Goal: Transaction & Acquisition: Book appointment/travel/reservation

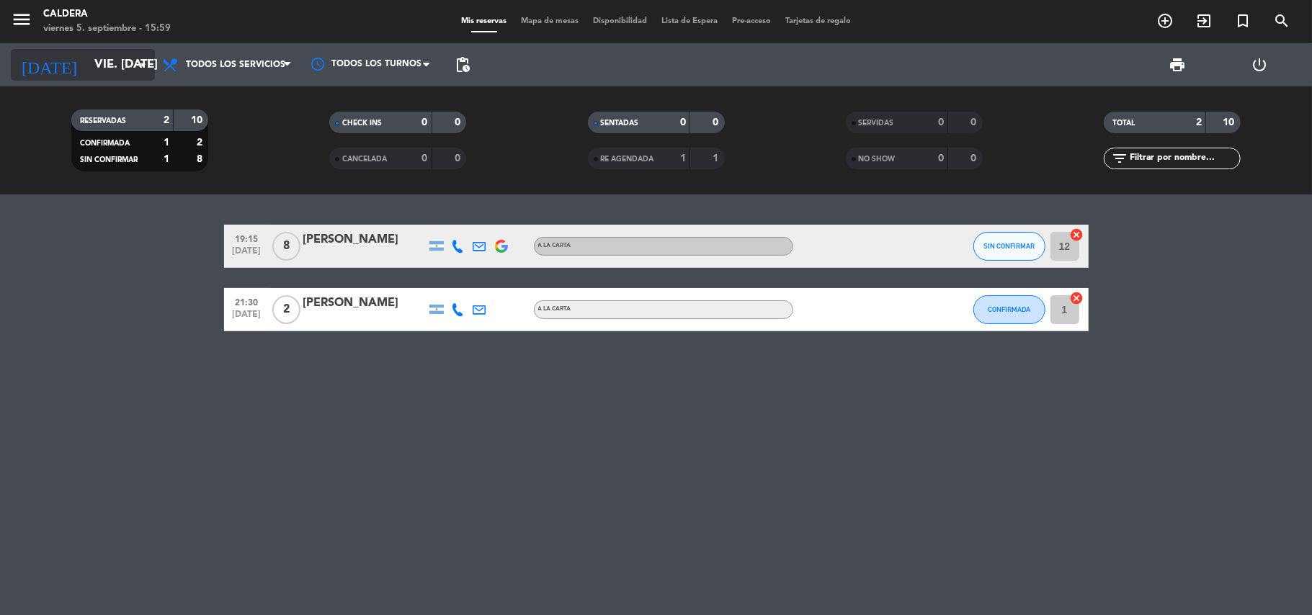
click at [135, 62] on icon "arrow_drop_down" at bounding box center [142, 64] width 17 height 17
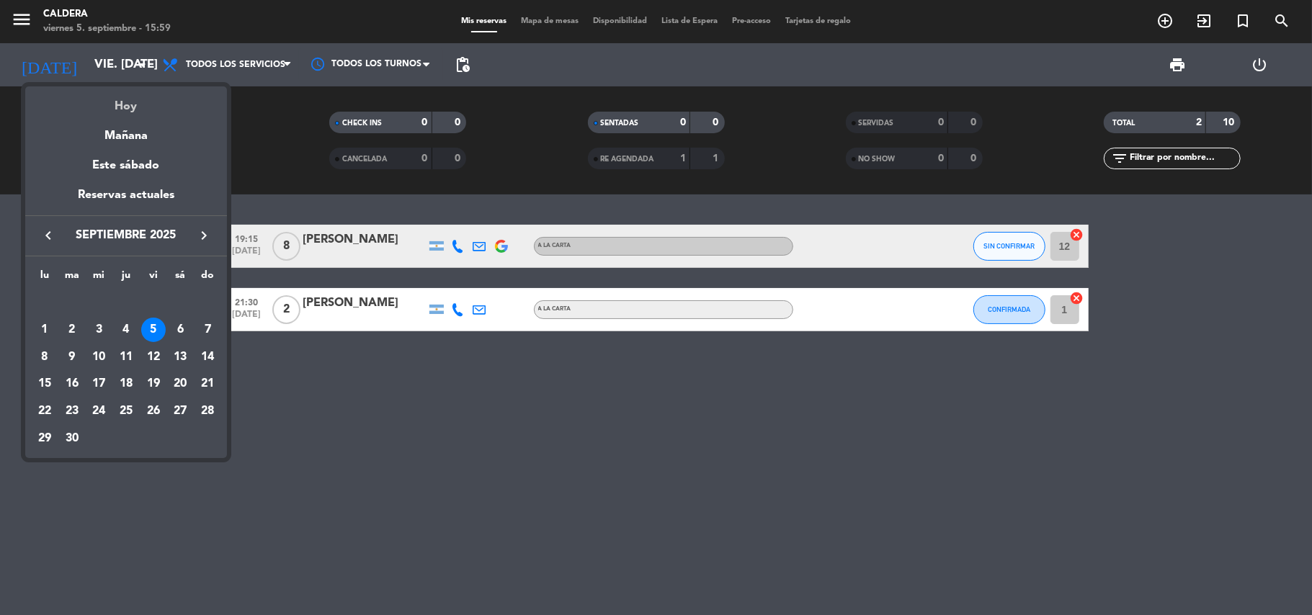
click at [136, 101] on div "Hoy" at bounding box center [126, 101] width 202 height 30
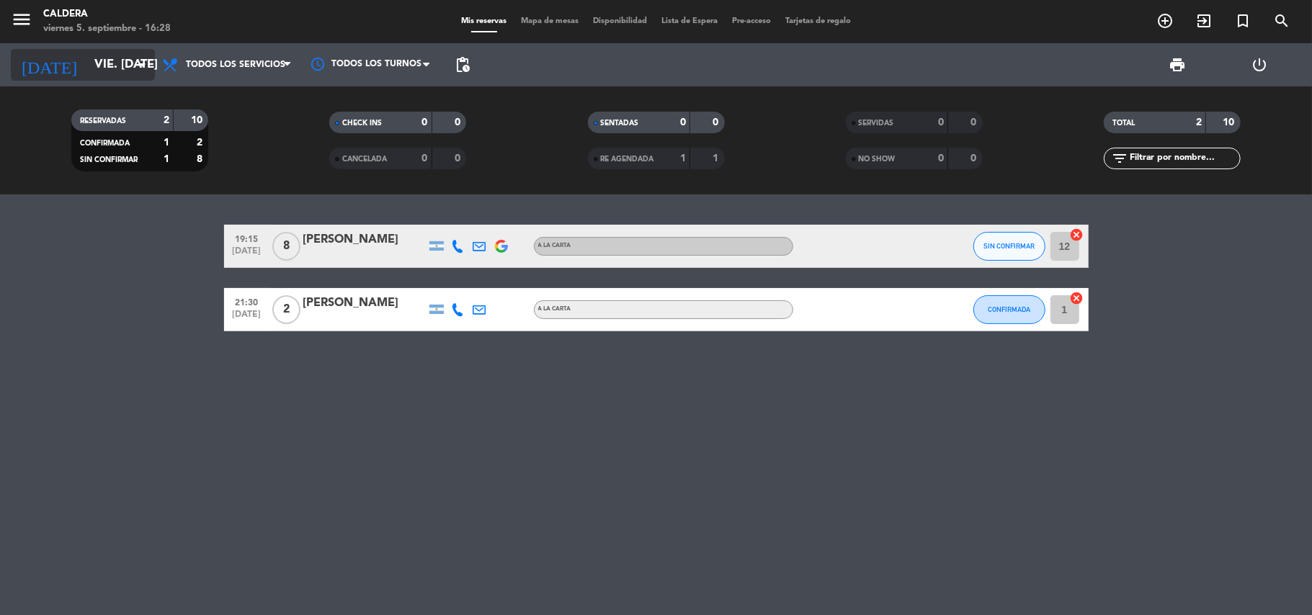
click at [135, 62] on icon "arrow_drop_down" at bounding box center [142, 64] width 17 height 17
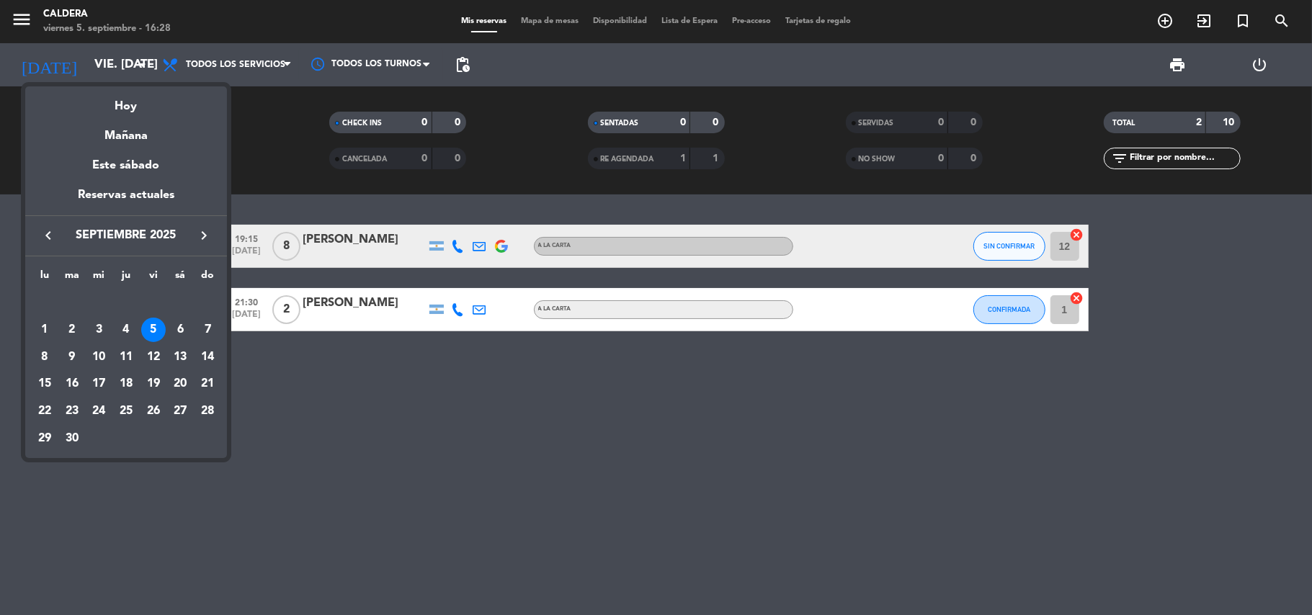
click at [197, 240] on icon "keyboard_arrow_right" at bounding box center [203, 235] width 17 height 17
click at [148, 406] on div "24" at bounding box center [153, 411] width 24 height 24
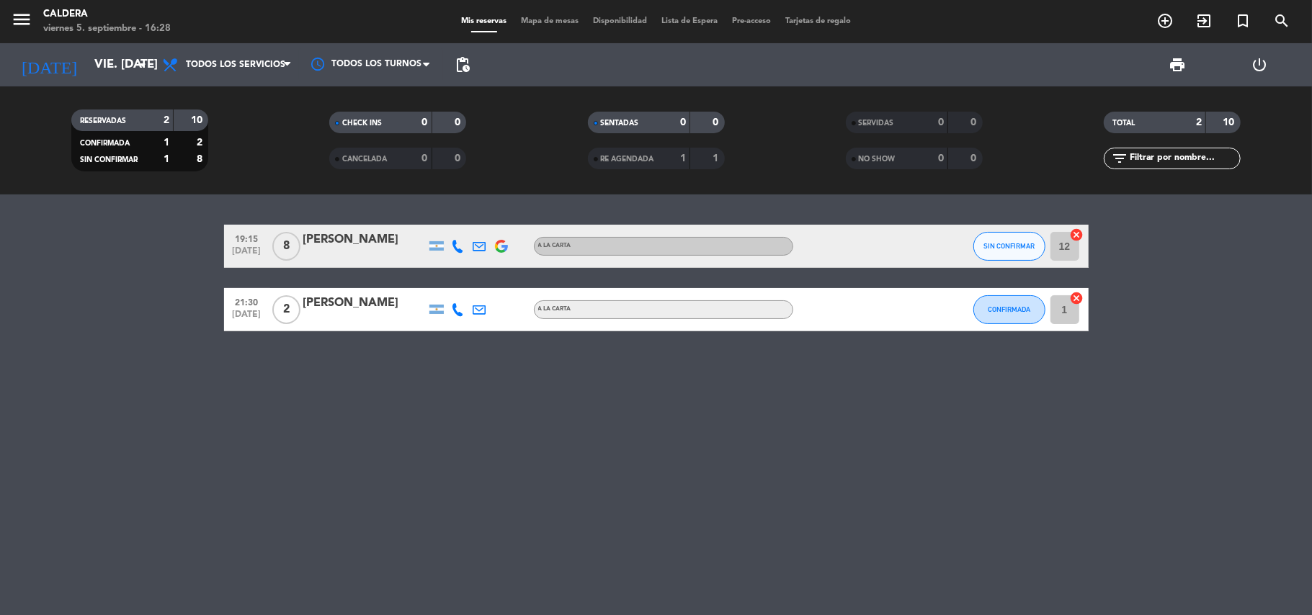
type input "vie. [DATE]"
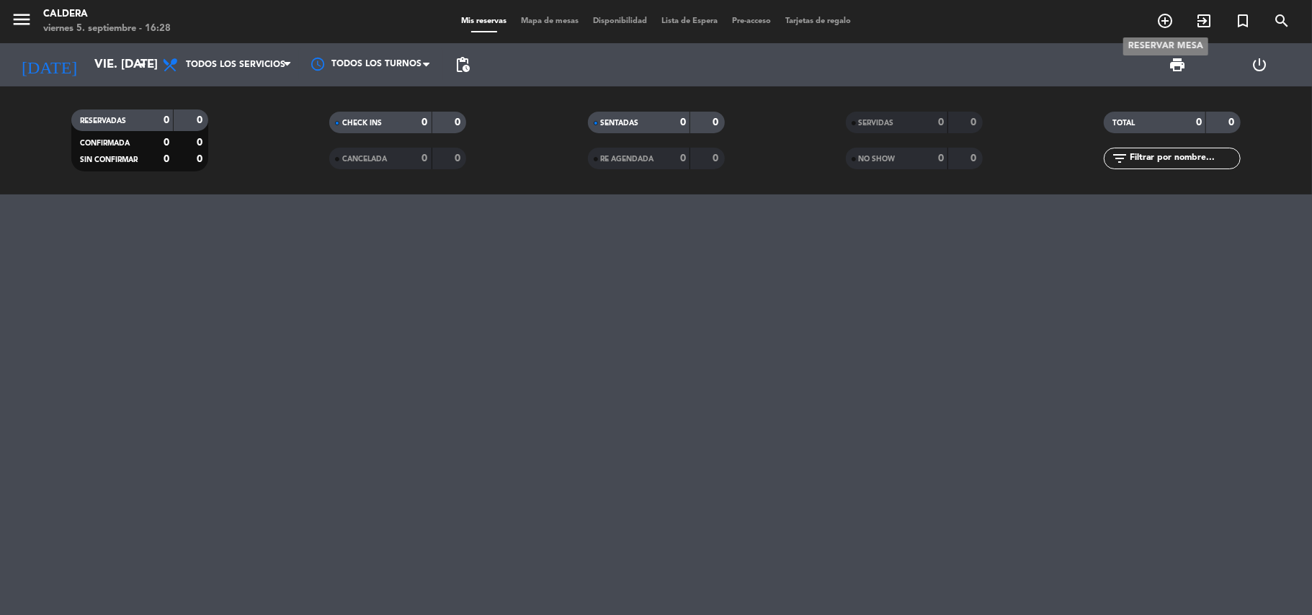
click at [1168, 23] on icon "add_circle_outline" at bounding box center [1164, 20] width 17 height 17
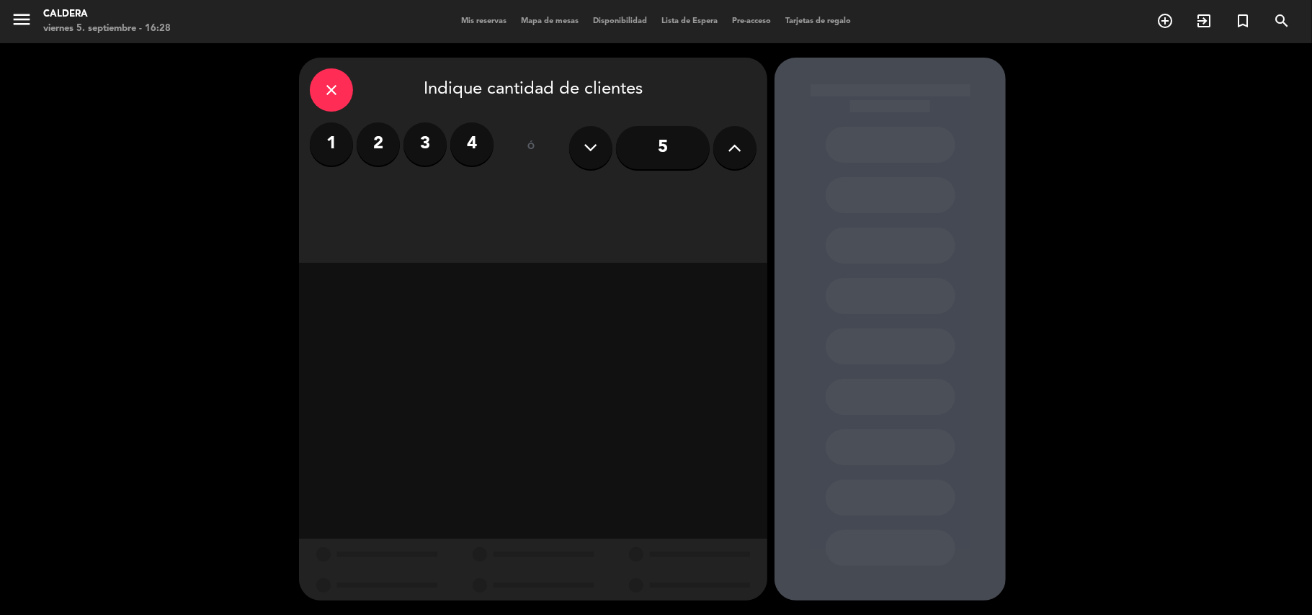
click at [741, 153] on icon at bounding box center [735, 148] width 14 height 22
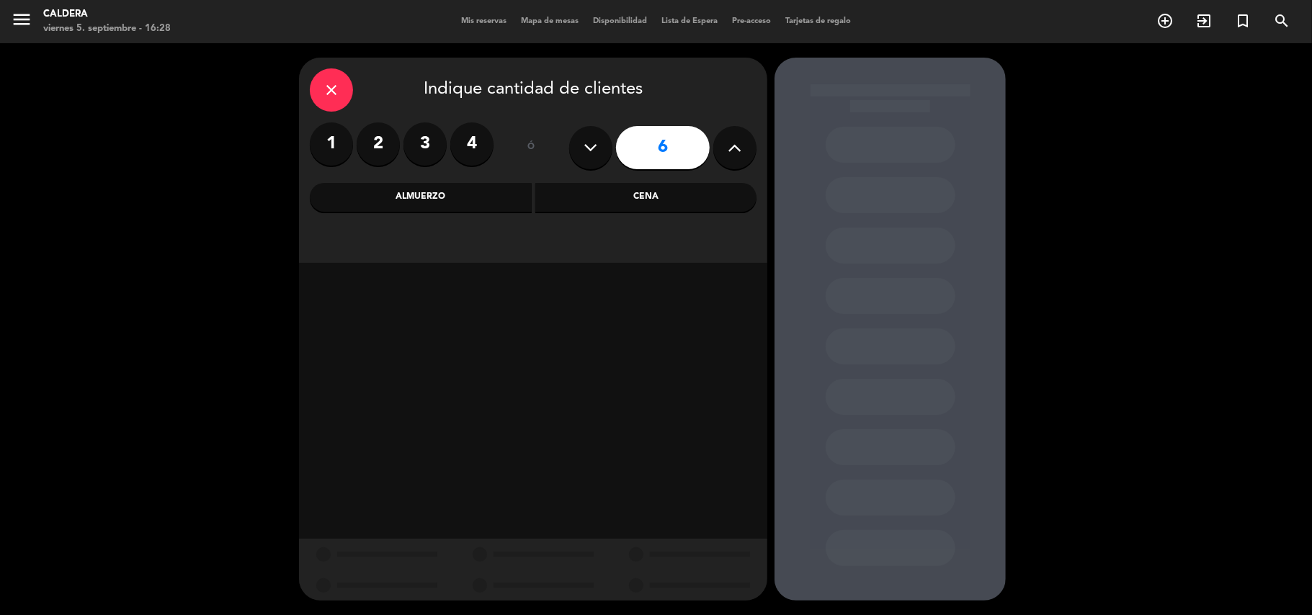
click at [741, 153] on icon at bounding box center [735, 148] width 14 height 22
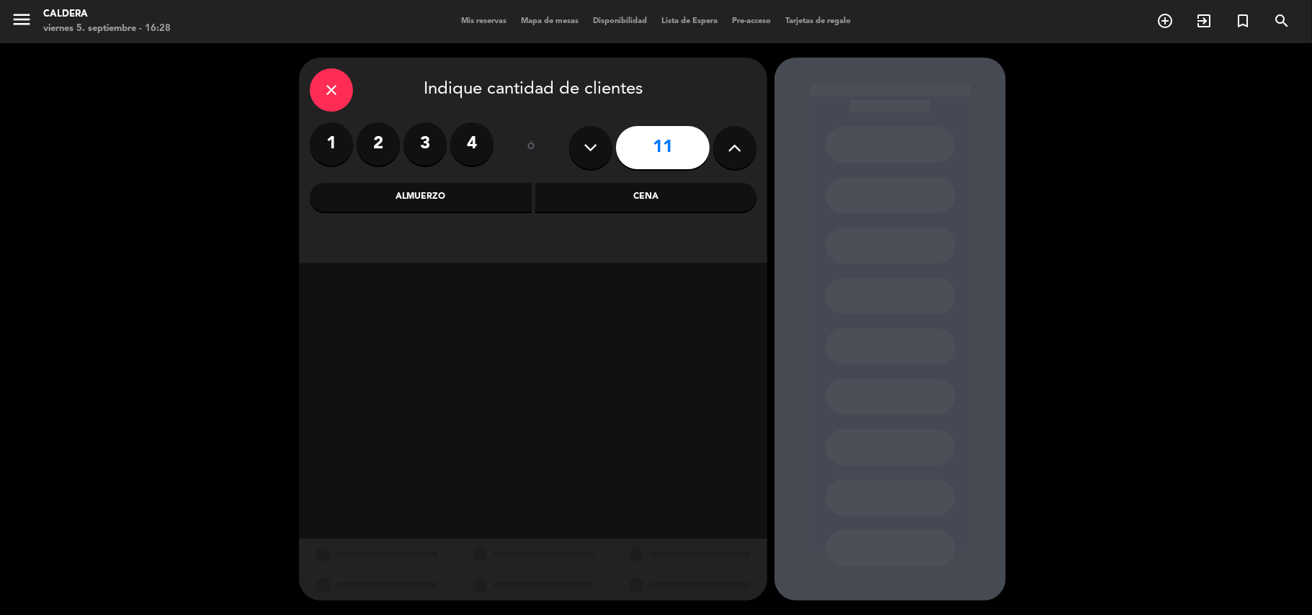
click at [741, 153] on icon at bounding box center [735, 148] width 14 height 22
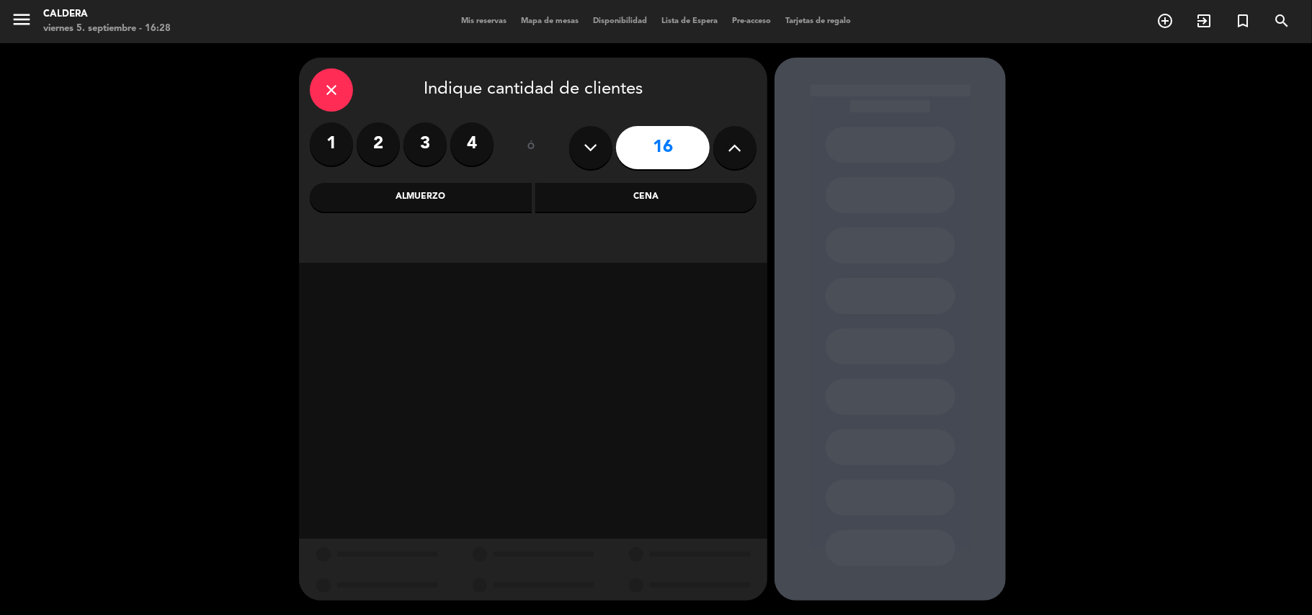
click at [741, 153] on icon at bounding box center [735, 148] width 14 height 22
type input "17"
click at [416, 200] on div "Almuerzo" at bounding box center [421, 197] width 222 height 29
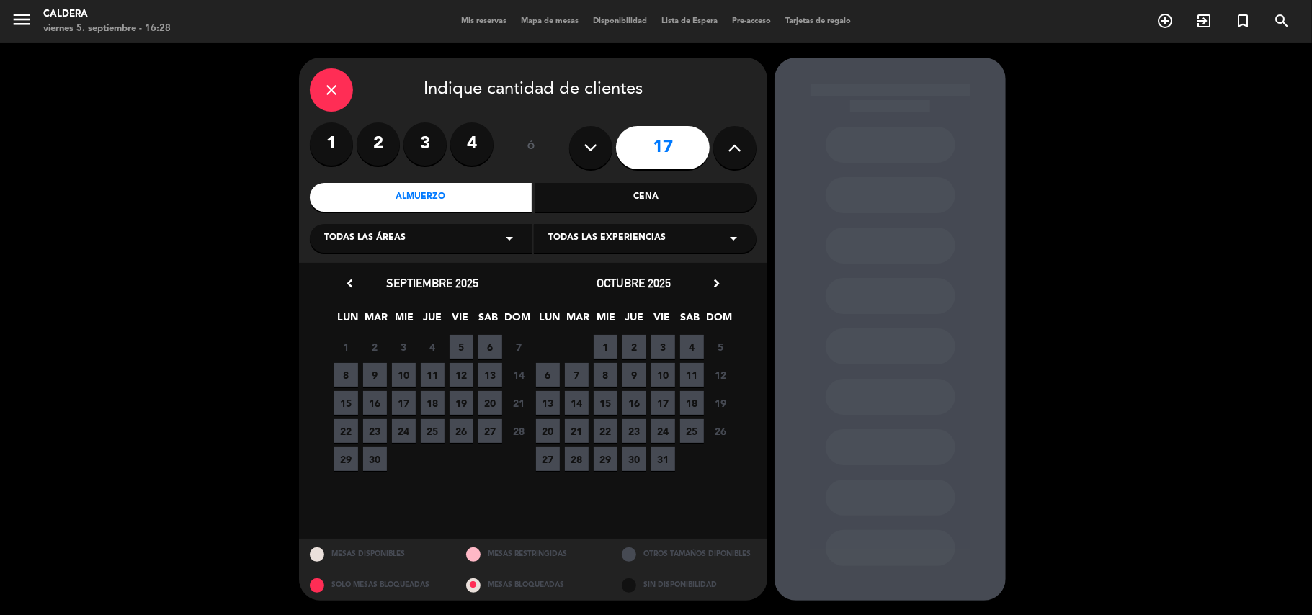
click at [657, 429] on span "24" at bounding box center [663, 431] width 24 height 24
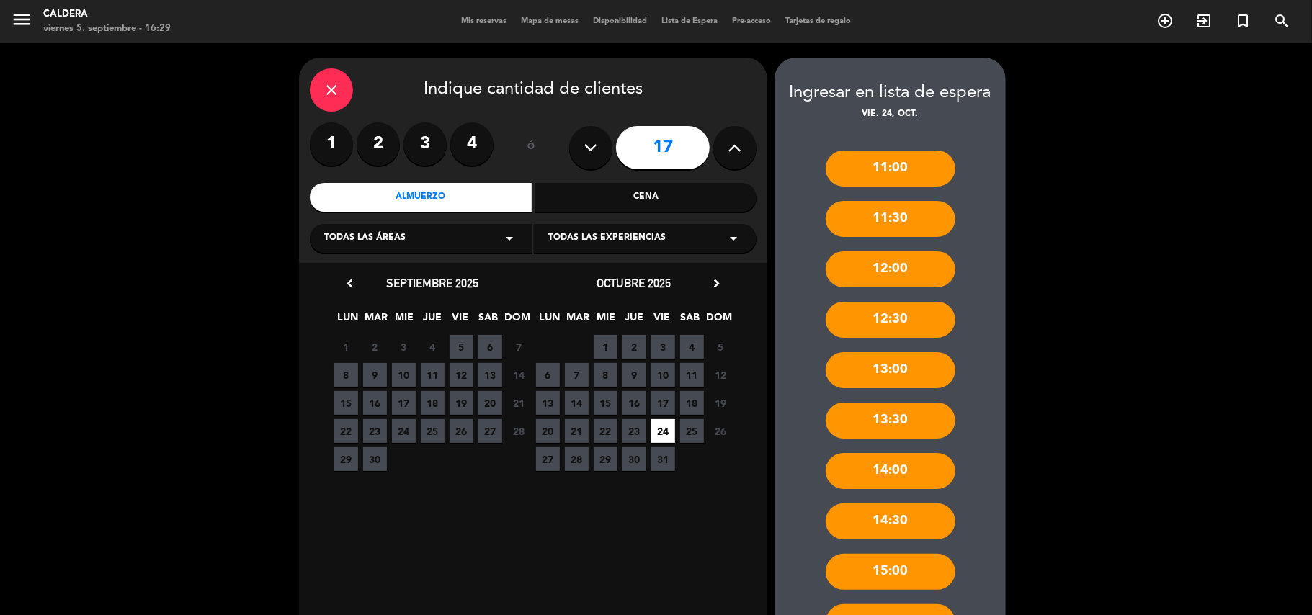
scroll to position [317, 0]
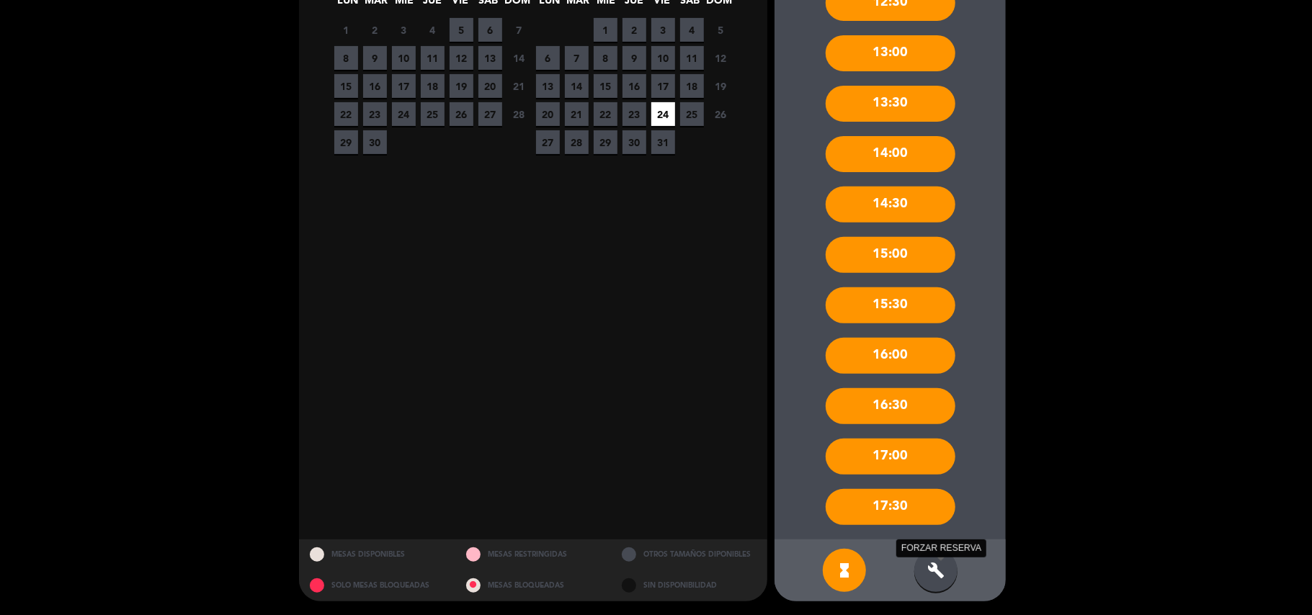
click at [932, 566] on icon "build" at bounding box center [935, 570] width 17 height 17
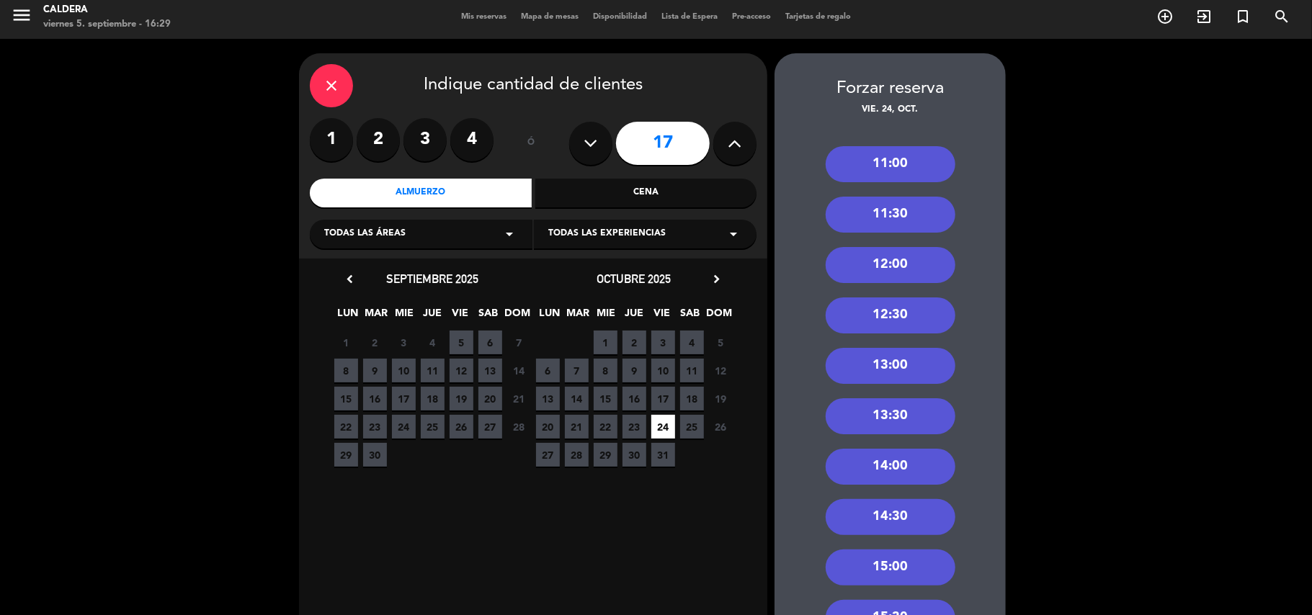
scroll to position [0, 0]
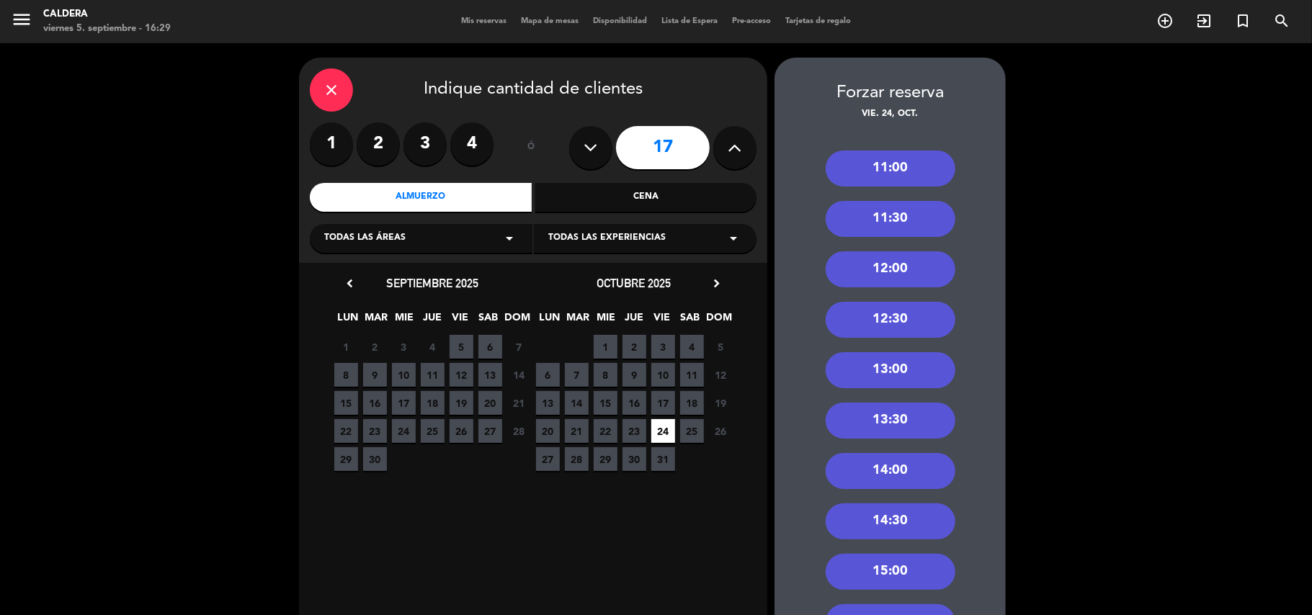
click at [863, 271] on div "12:00" at bounding box center [891, 269] width 130 height 36
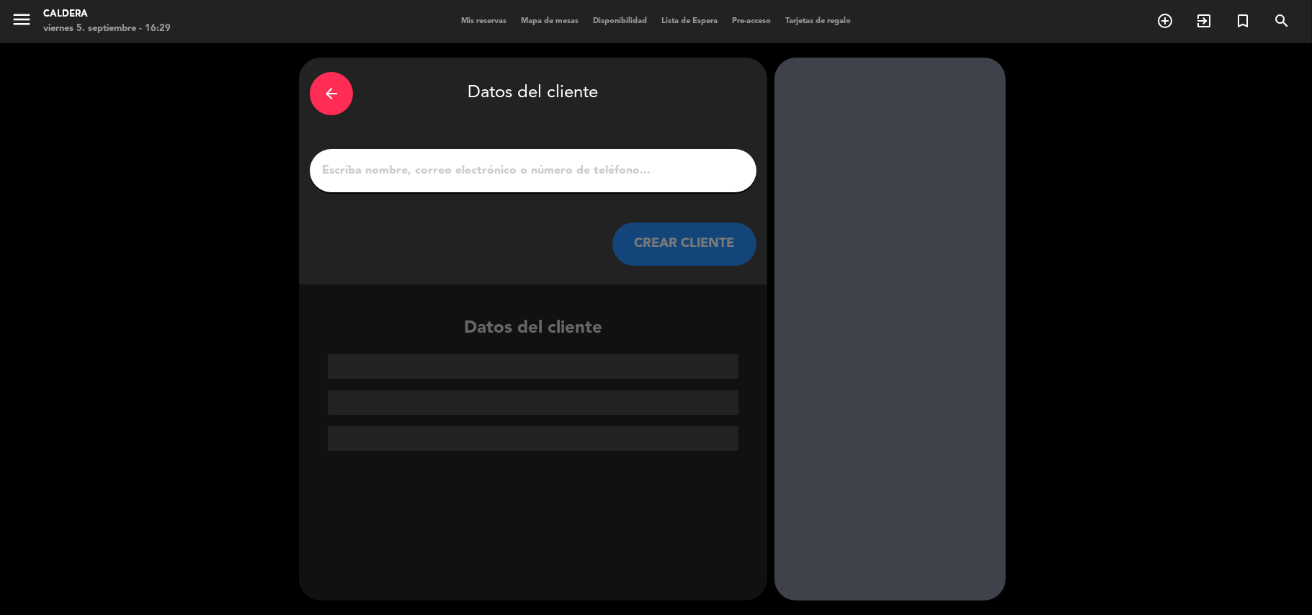
click at [431, 156] on div at bounding box center [533, 170] width 447 height 43
click at [425, 165] on input "1" at bounding box center [533, 171] width 425 height 20
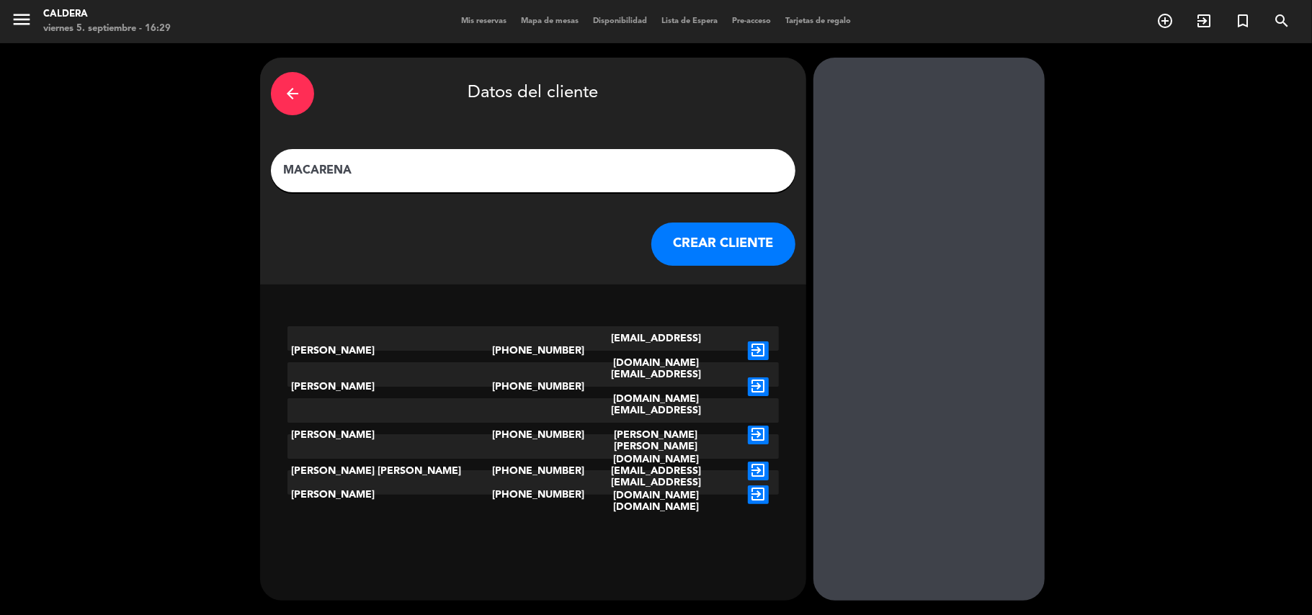
type input "MACARENA"
click at [671, 241] on button "CREAR CLIENTE" at bounding box center [723, 244] width 144 height 43
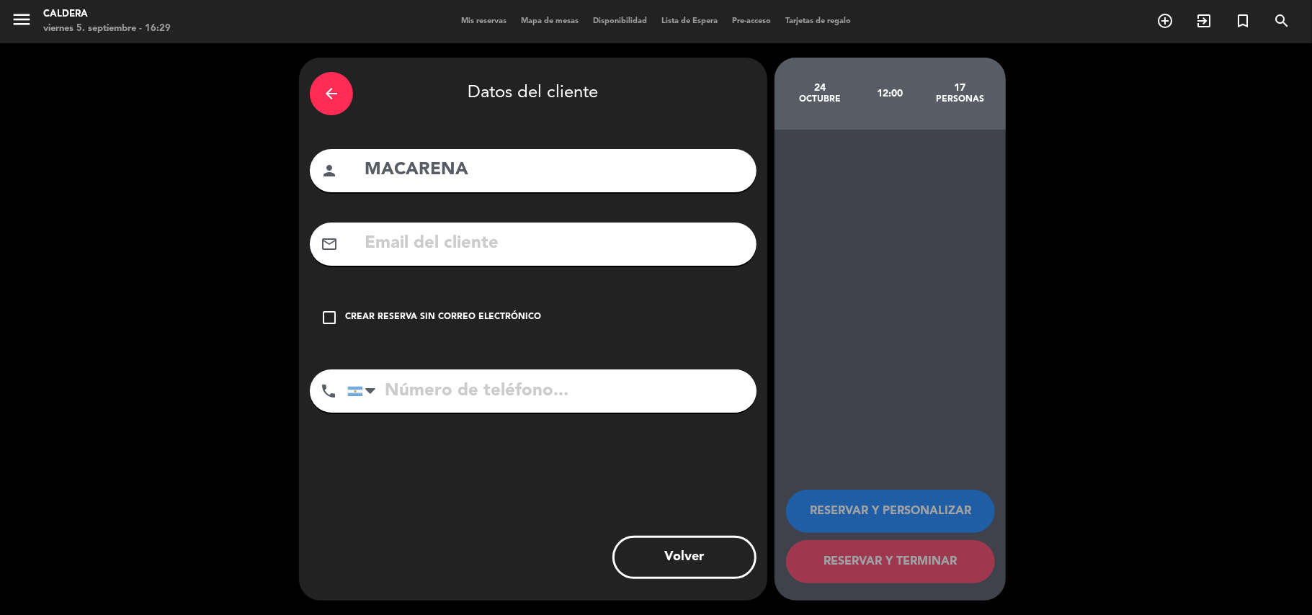
click at [329, 313] on icon "check_box_outline_blank" at bounding box center [329, 317] width 17 height 17
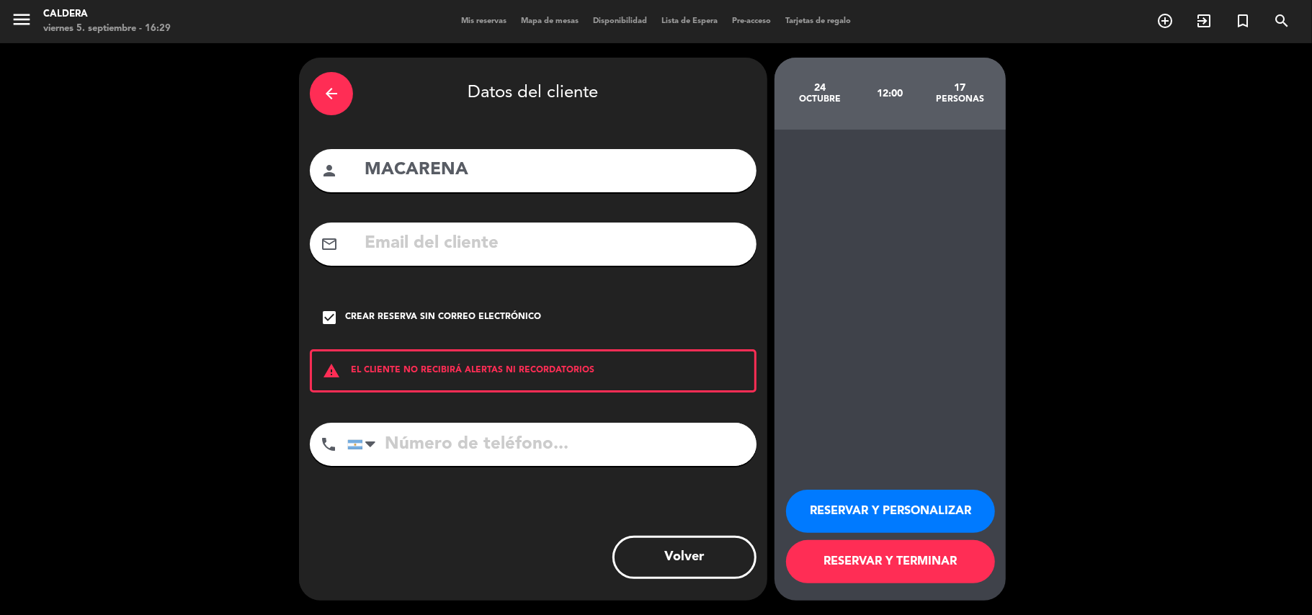
click at [906, 505] on button "RESERVAR Y PERSONALIZAR" at bounding box center [890, 511] width 209 height 43
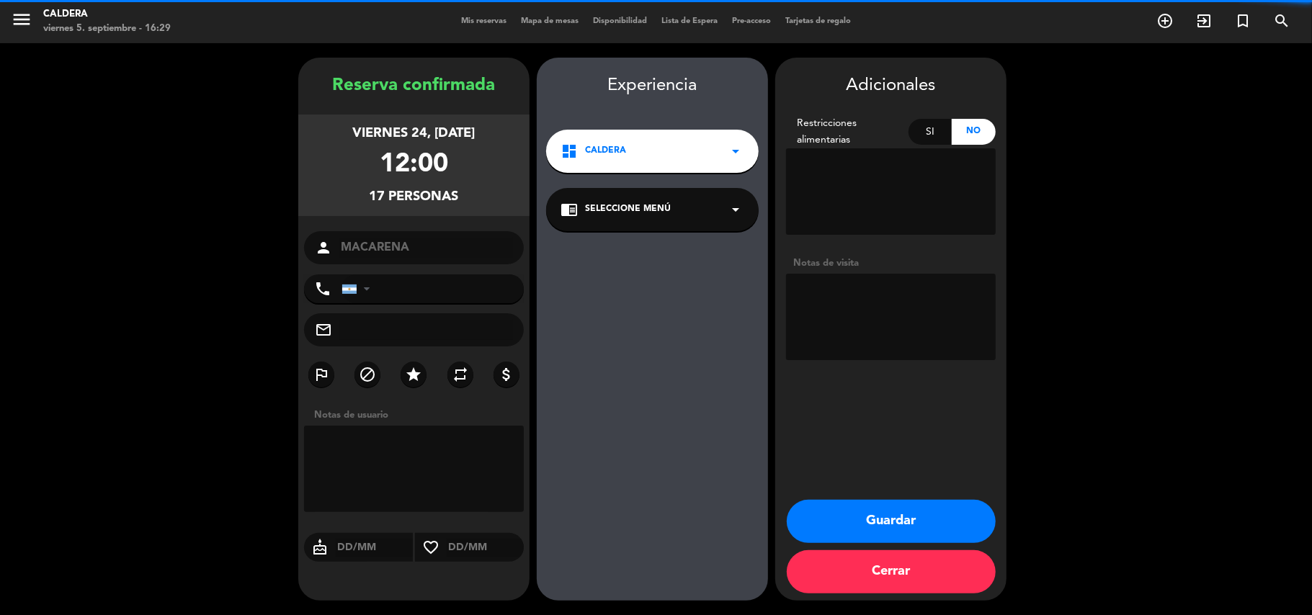
click at [843, 301] on textarea at bounding box center [891, 317] width 210 height 86
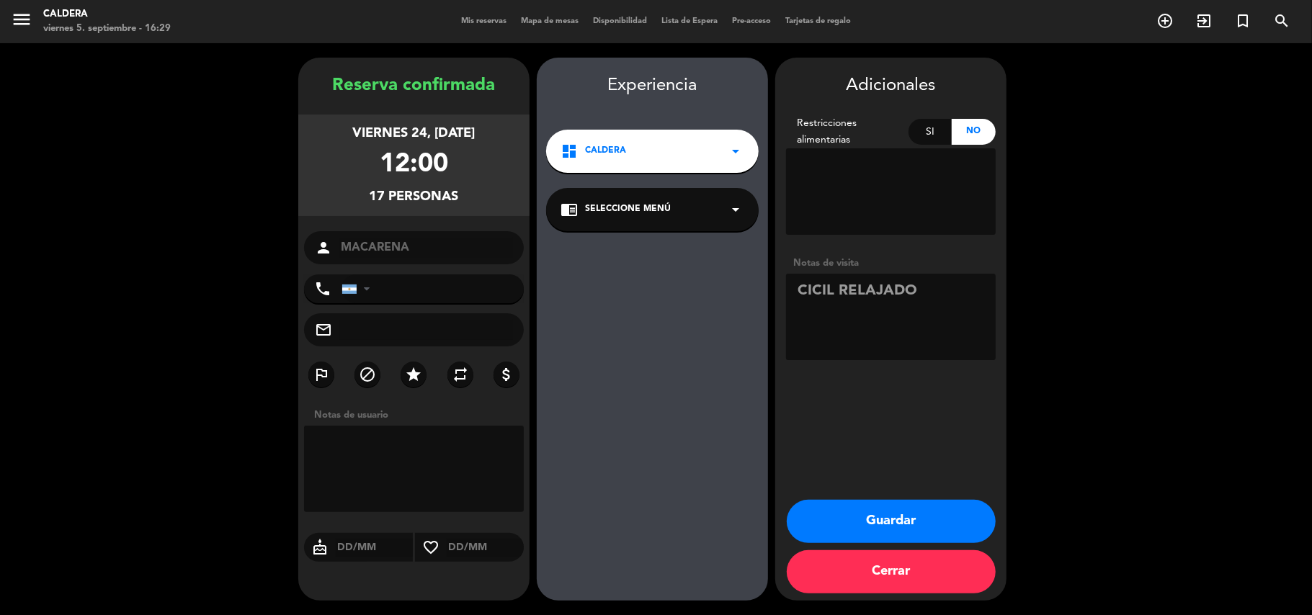
click at [822, 284] on textarea at bounding box center [891, 317] width 210 height 86
click at [935, 283] on textarea at bounding box center [891, 317] width 210 height 86
type textarea "CIVIL RELAJADO X NICO"
click at [879, 517] on button "Guardar" at bounding box center [891, 521] width 209 height 43
